Goal: Transaction & Acquisition: Subscribe to service/newsletter

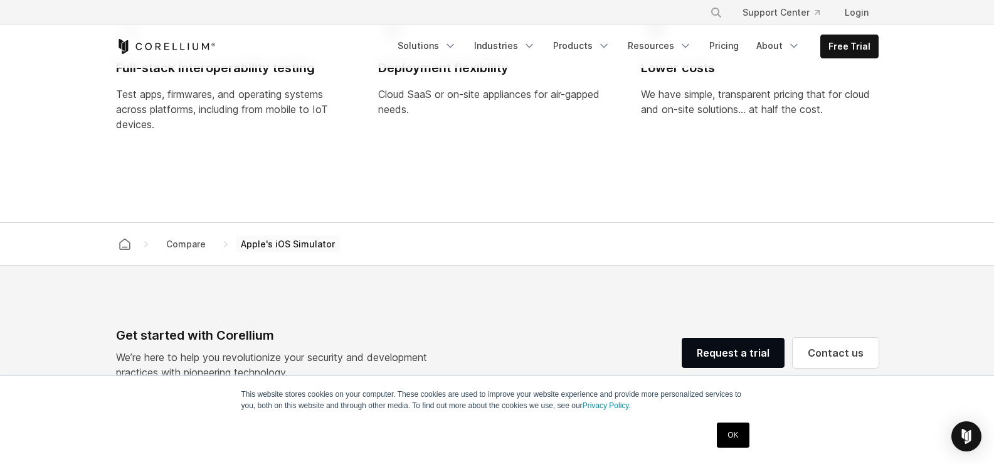
scroll to position [1177, 0]
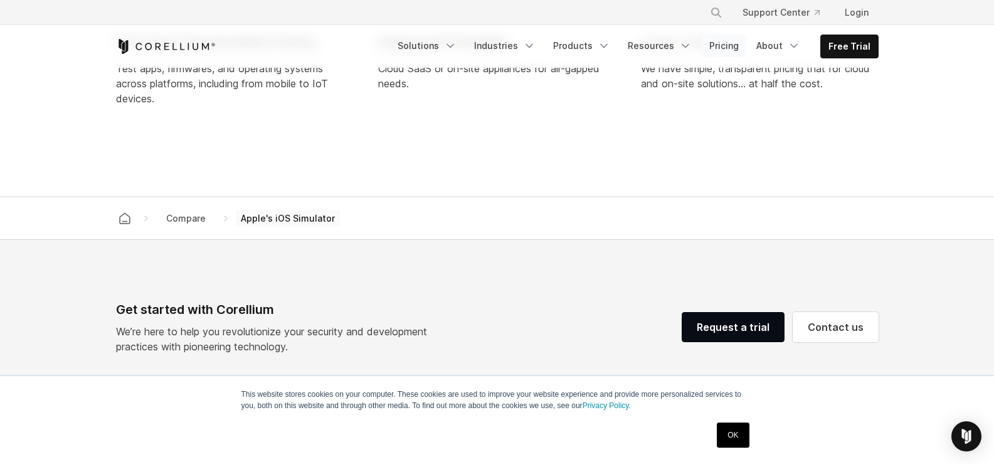
click at [728, 46] on link "Pricing" at bounding box center [724, 46] width 45 height 23
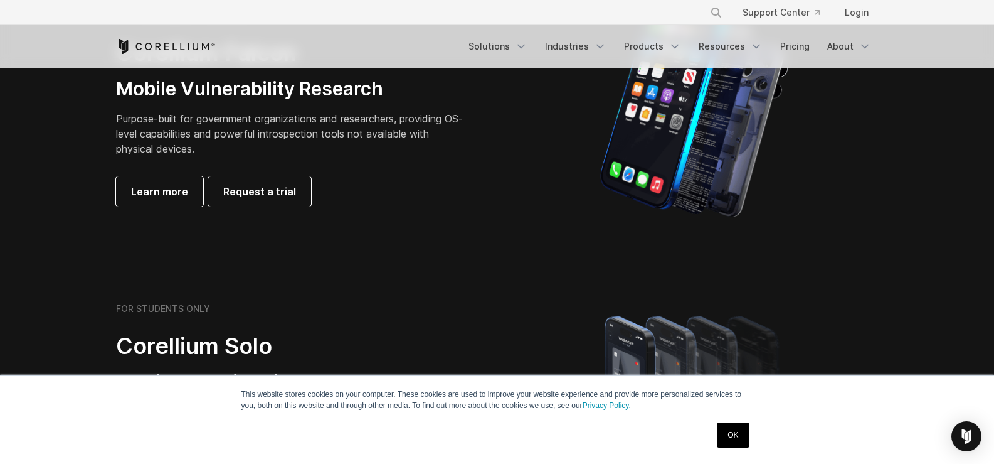
scroll to position [602, 0]
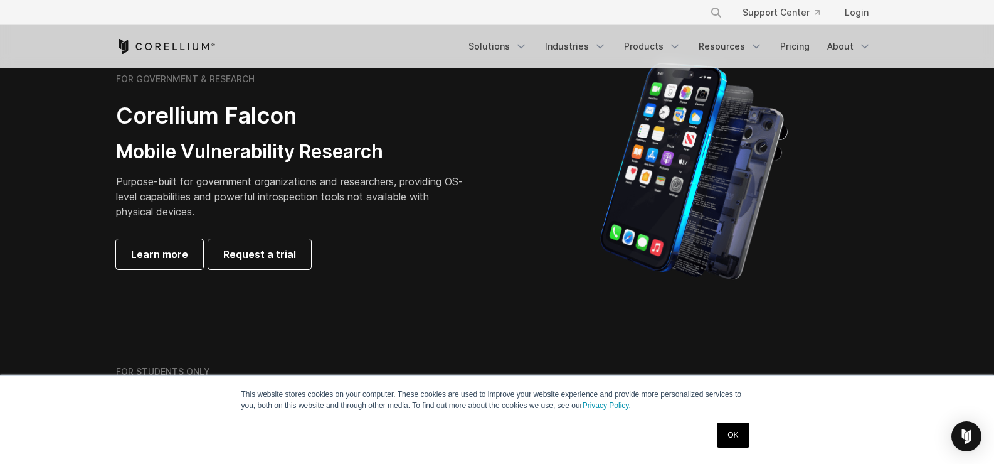
drag, startPoint x: 997, startPoint y: 55, endPoint x: 1003, endPoint y: 152, distance: 96.8
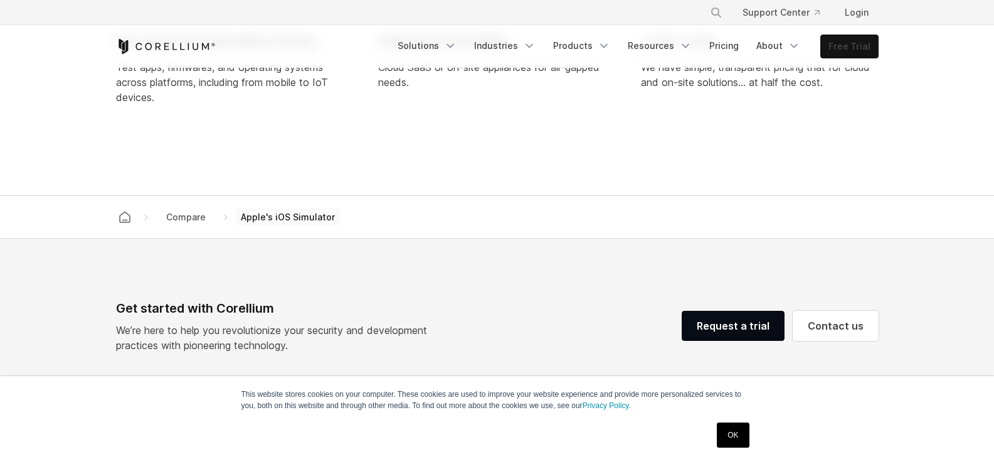
click at [832, 55] on link "Free Trial" at bounding box center [849, 46] width 57 height 23
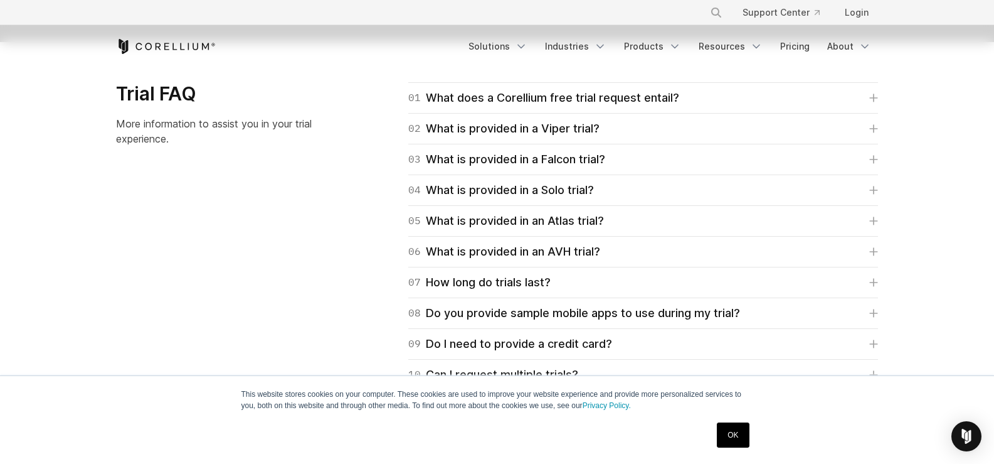
scroll to position [1815, 0]
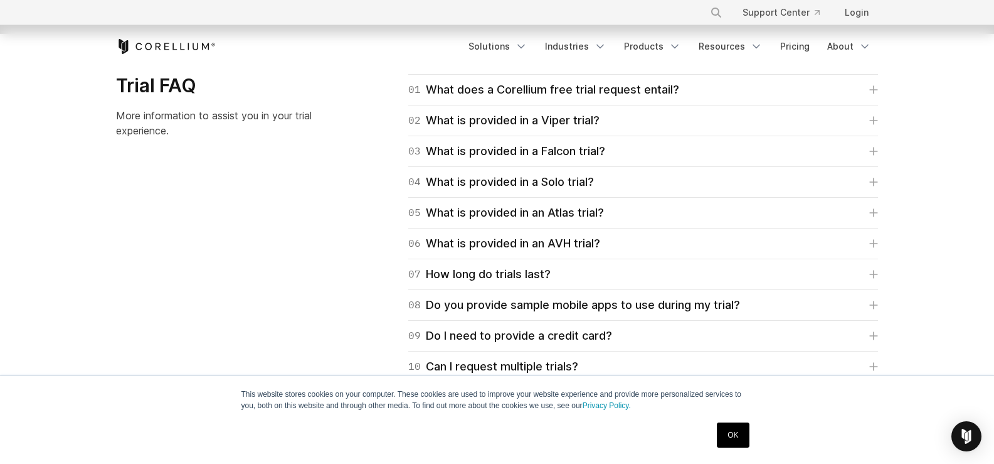
drag, startPoint x: 997, startPoint y: 60, endPoint x: 1003, endPoint y: 351, distance: 291.1
click at [879, 85] on div "01 What does a Corellium free trial request entail? For Falcon, Viper, and Atla…" at bounding box center [628, 258] width 525 height 369
click at [872, 90] on icon at bounding box center [875, 91] width 8 height 8
